Goal: Information Seeking & Learning: Learn about a topic

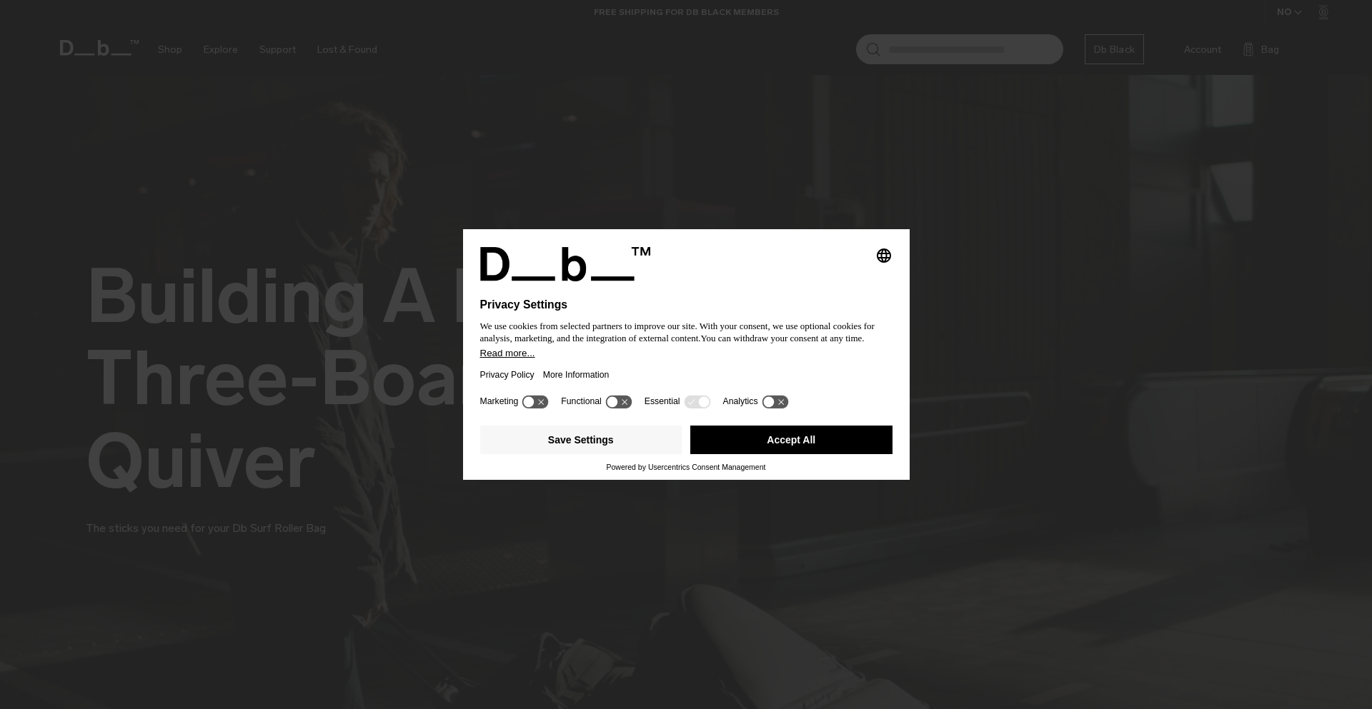
click at [816, 434] on button "Accept All" at bounding box center [791, 440] width 202 height 29
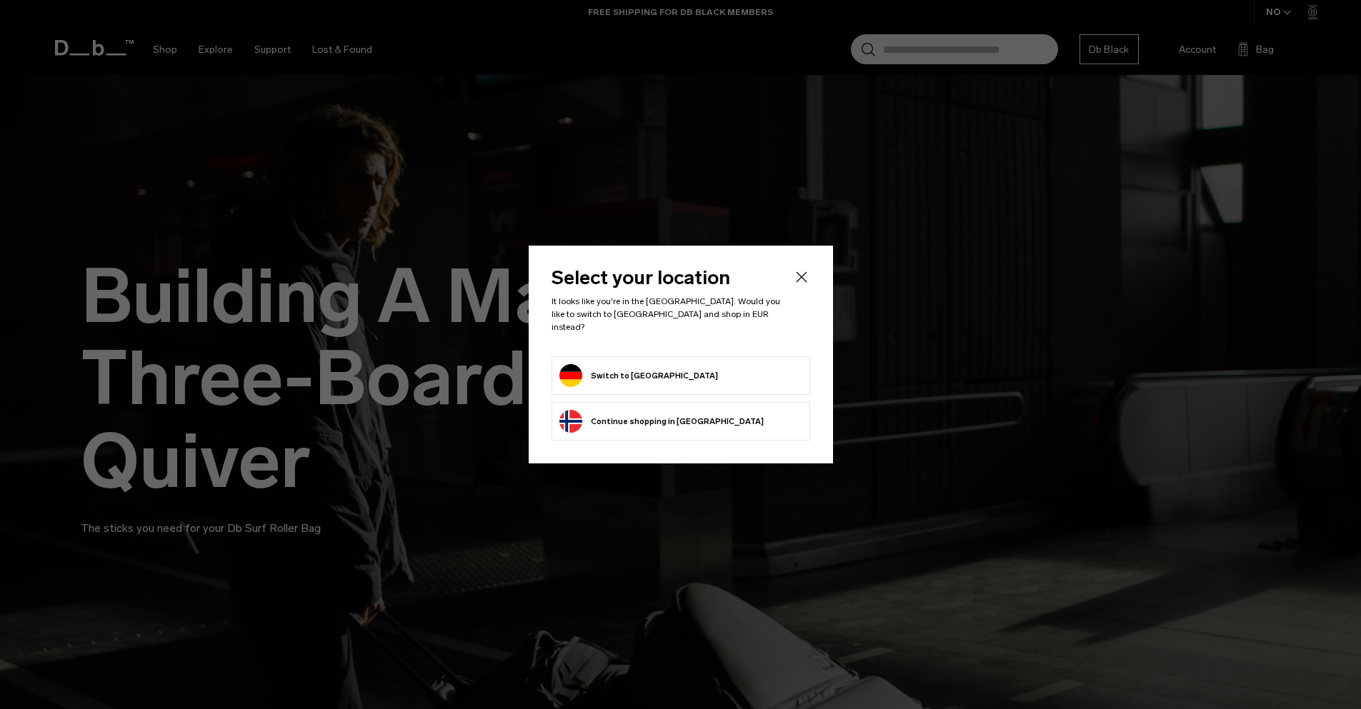
click at [803, 282] on icon "Close" at bounding box center [801, 276] width 11 height 11
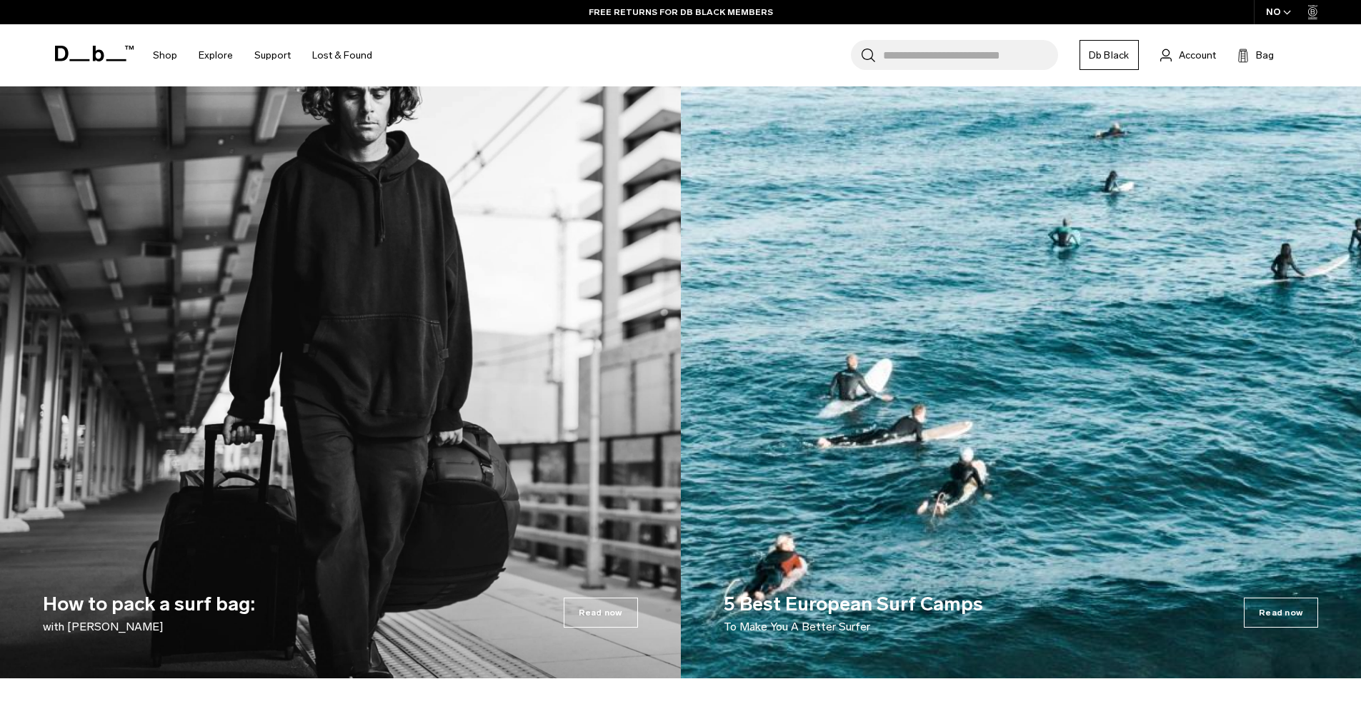
scroll to position [5072, 0]
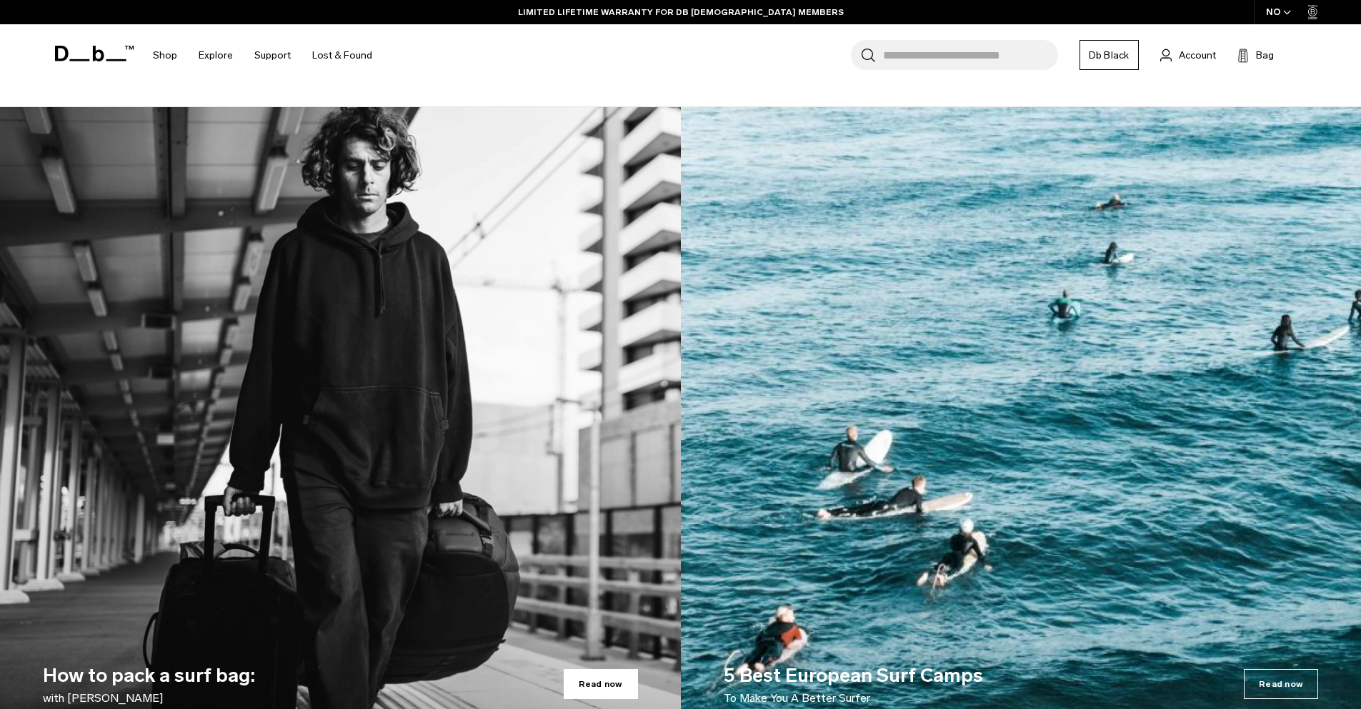
click at [603, 669] on span "Read now" at bounding box center [601, 684] width 74 height 30
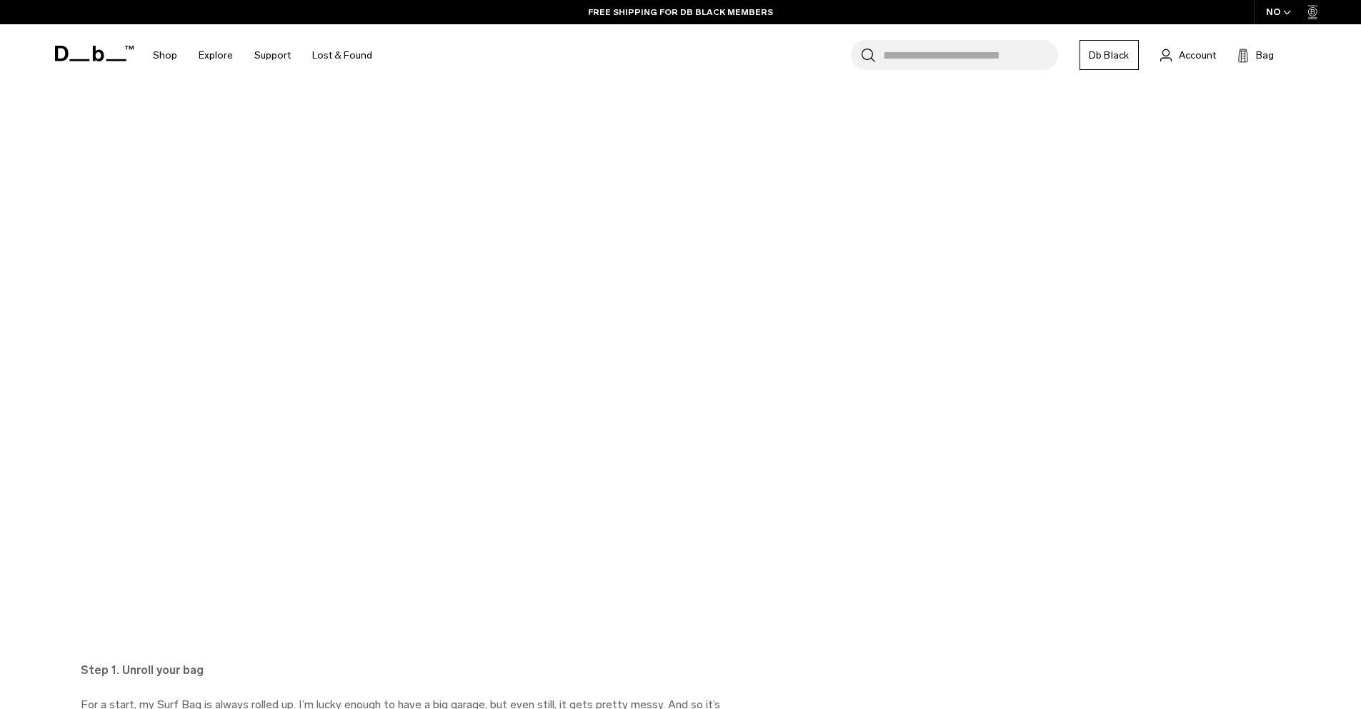
scroll to position [1143, 0]
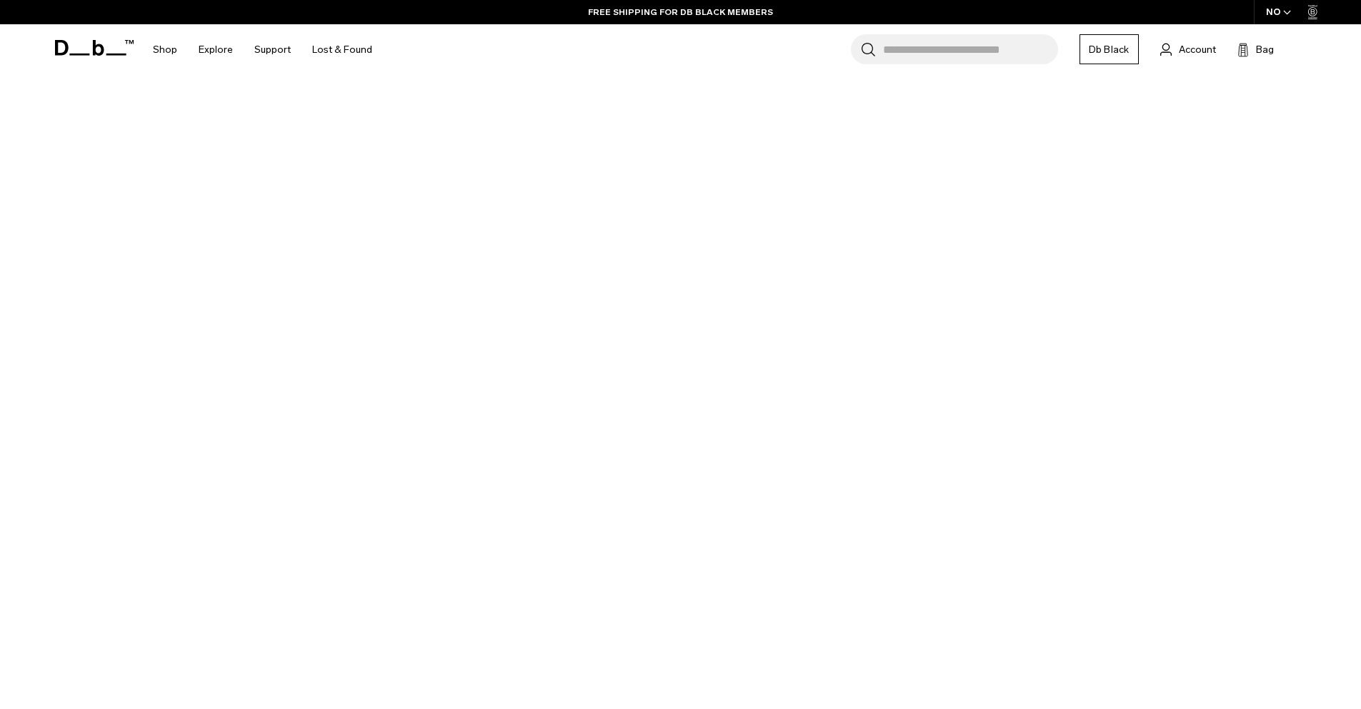
click at [638, 226] on div "Play" at bounding box center [680, 326] width 1361 height 766
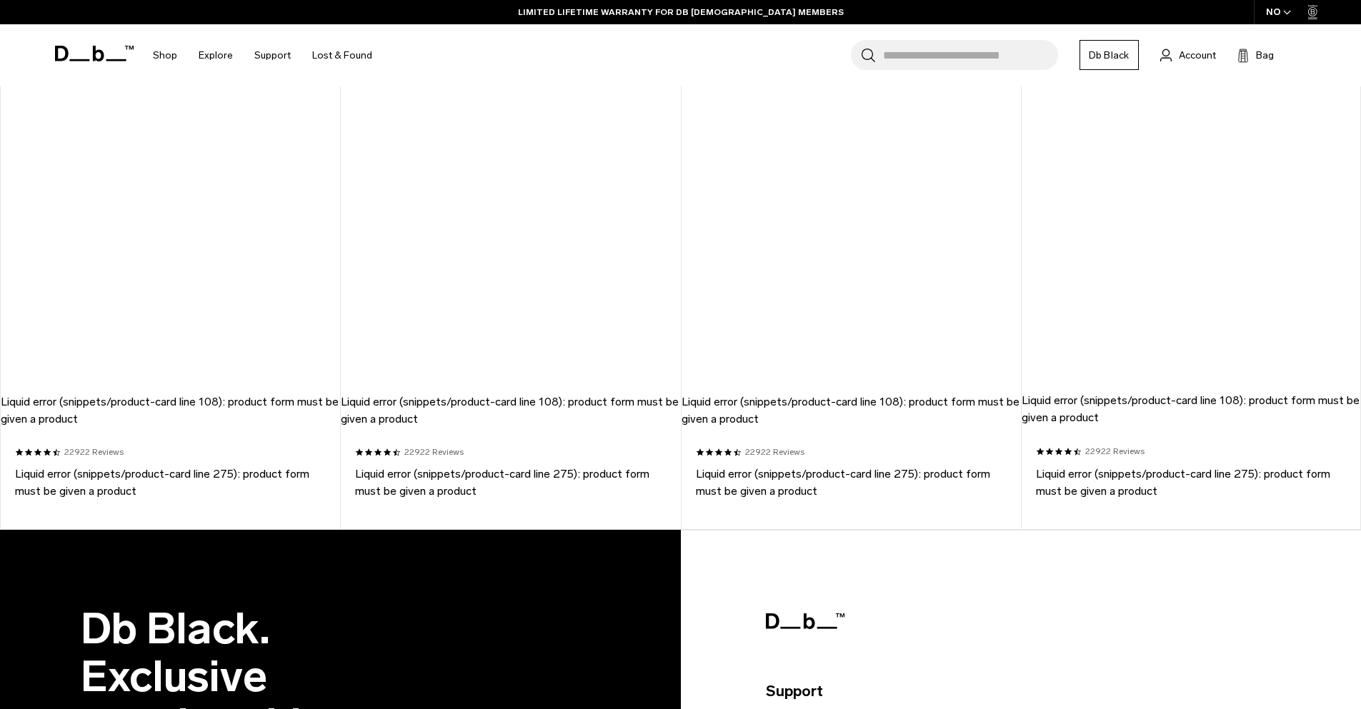
scroll to position [5052, 0]
